Goal: Task Accomplishment & Management: Manage account settings

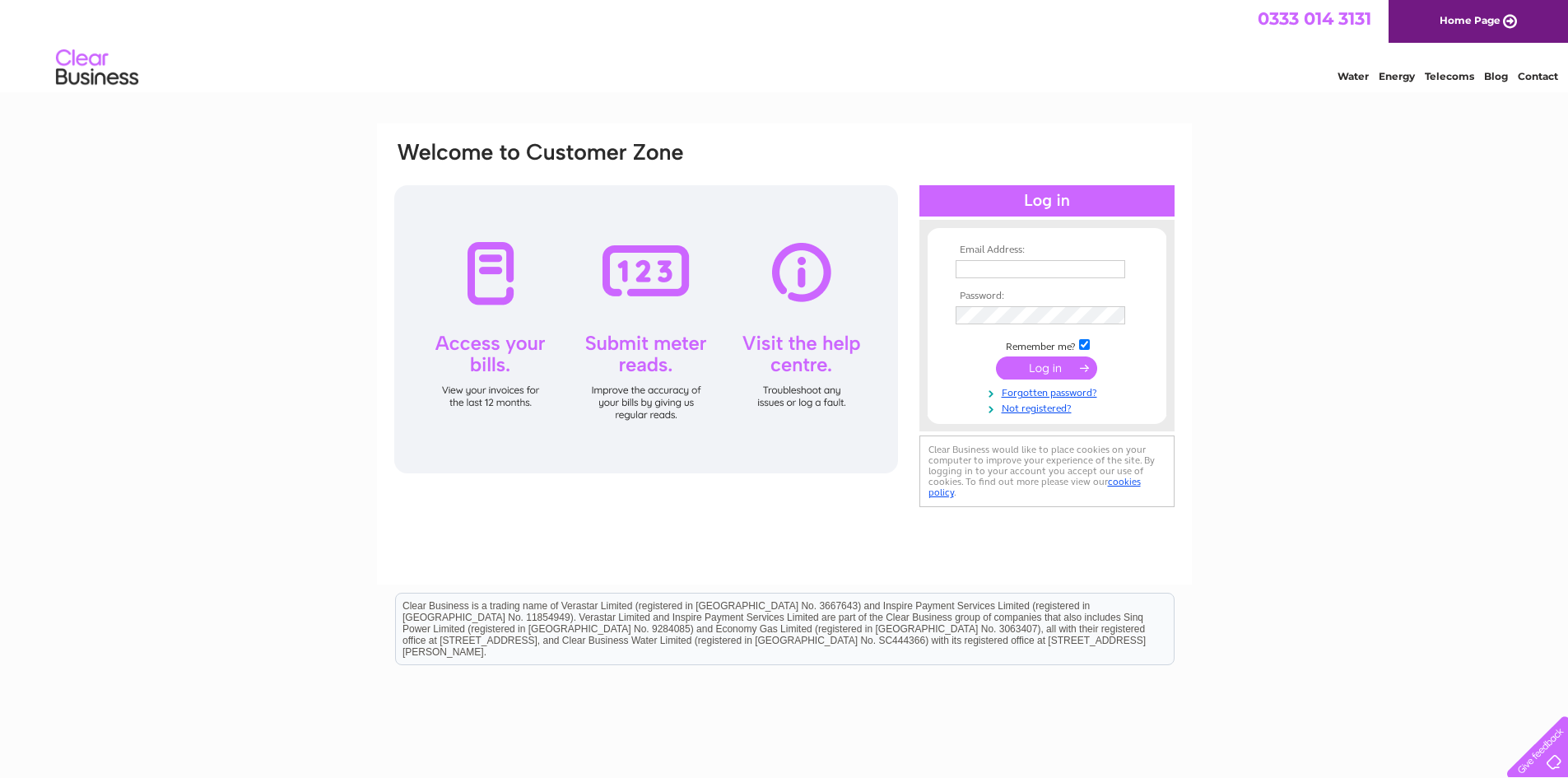
click at [1010, 272] on input "text" at bounding box center [1040, 269] width 170 height 18
type input "info@asautotech.co.uk"
click at [1044, 372] on input "submit" at bounding box center [1046, 368] width 101 height 23
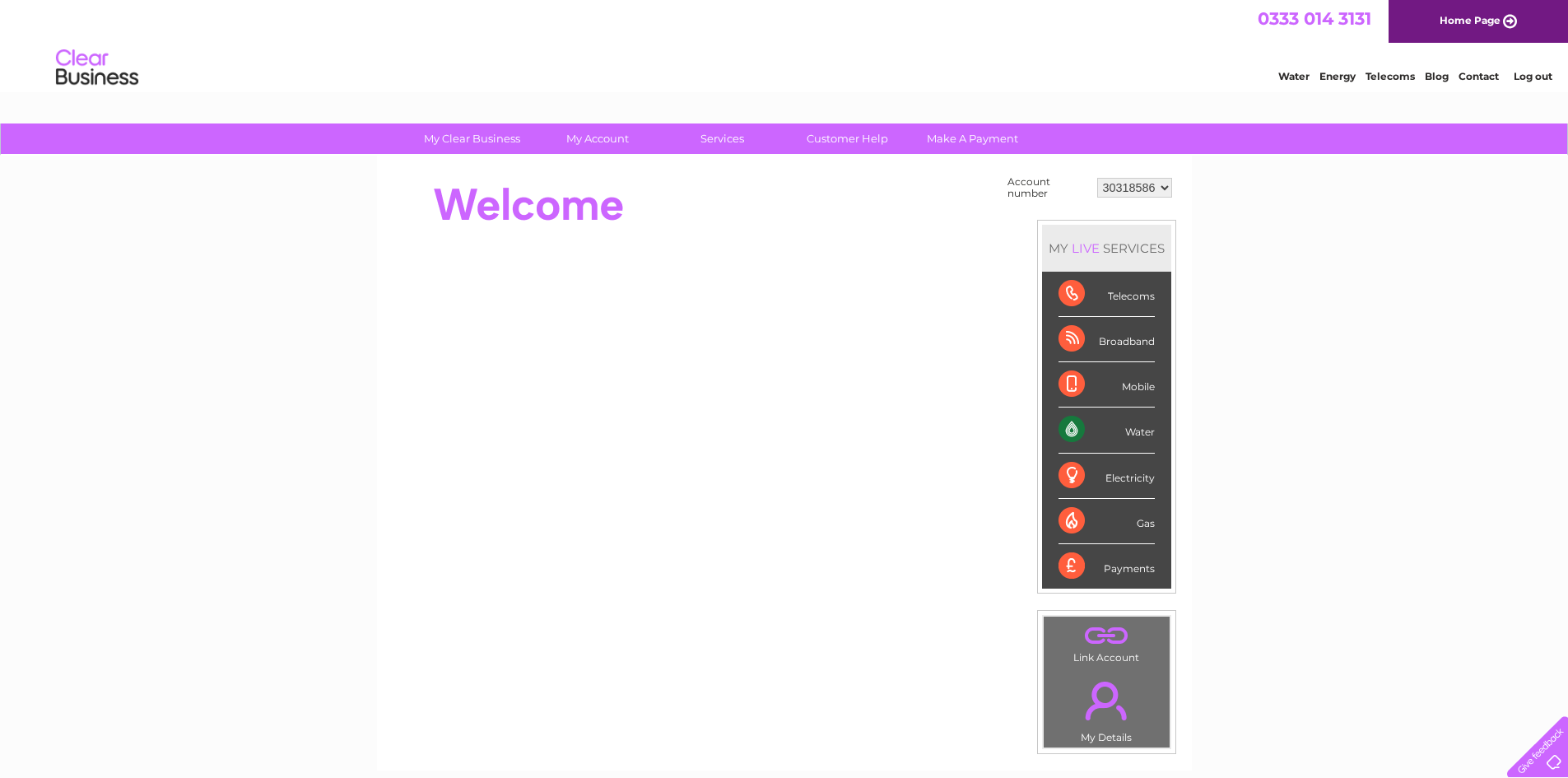
click at [1145, 427] on div "Water" at bounding box center [1107, 430] width 96 height 45
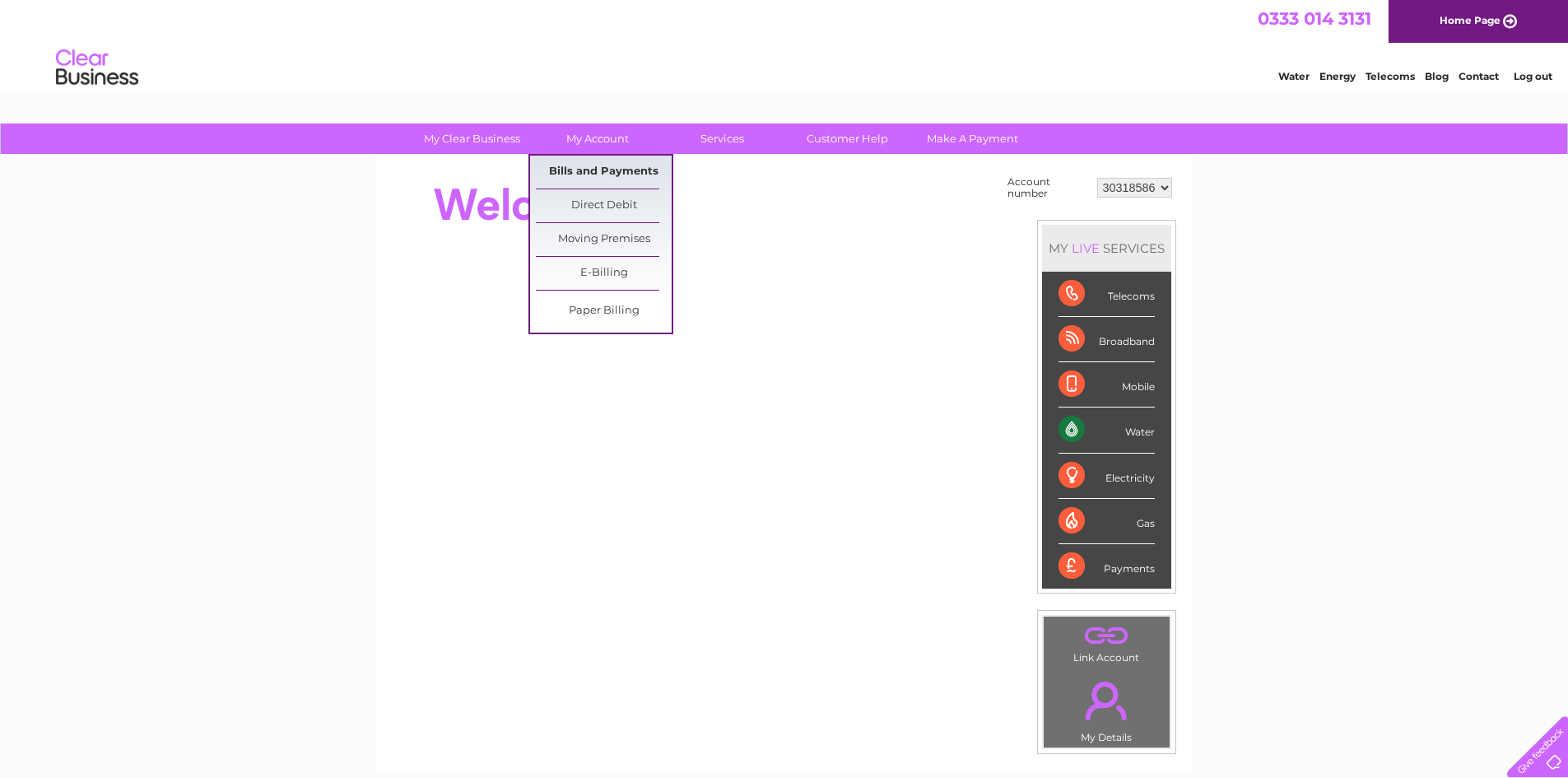
click at [608, 168] on link "Bills and Payments" at bounding box center [603, 171] width 136 height 33
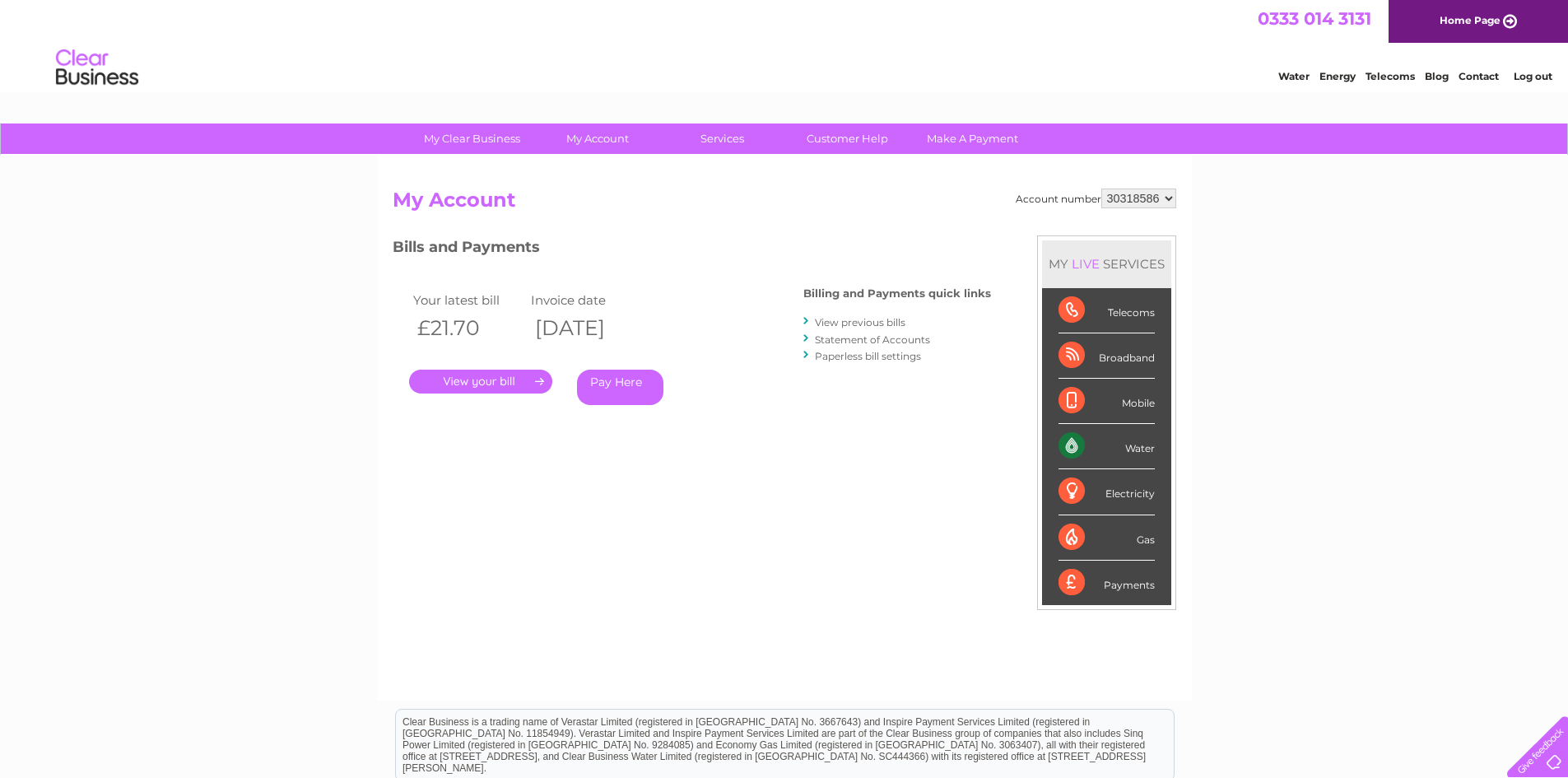
click at [862, 325] on link "View previous bills" at bounding box center [860, 322] width 90 height 13
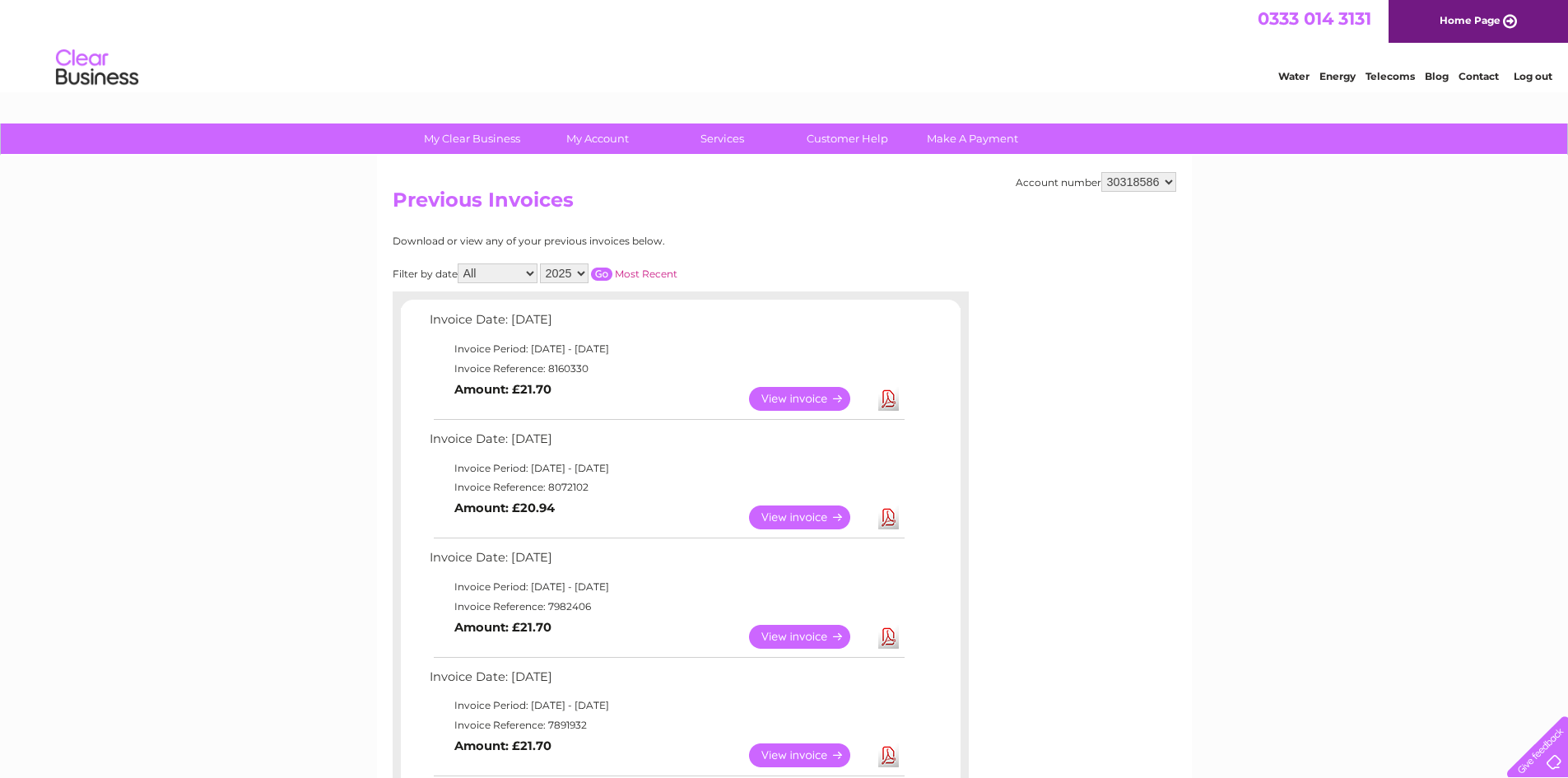
click at [817, 399] on link "View" at bounding box center [809, 399] width 121 height 24
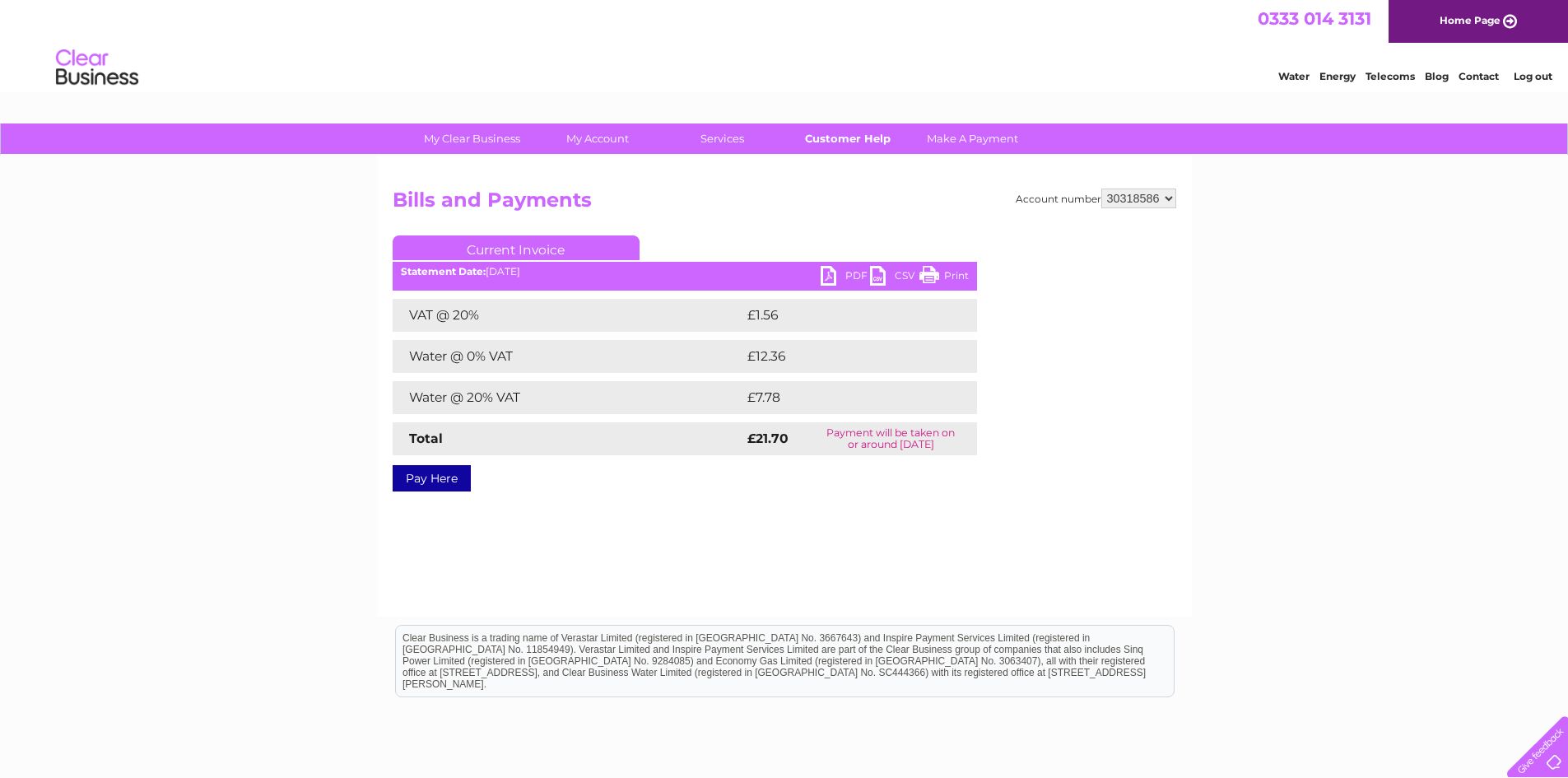
click at [836, 141] on link "Customer Help" at bounding box center [848, 139] width 136 height 30
